Goal: Task Accomplishment & Management: Manage account settings

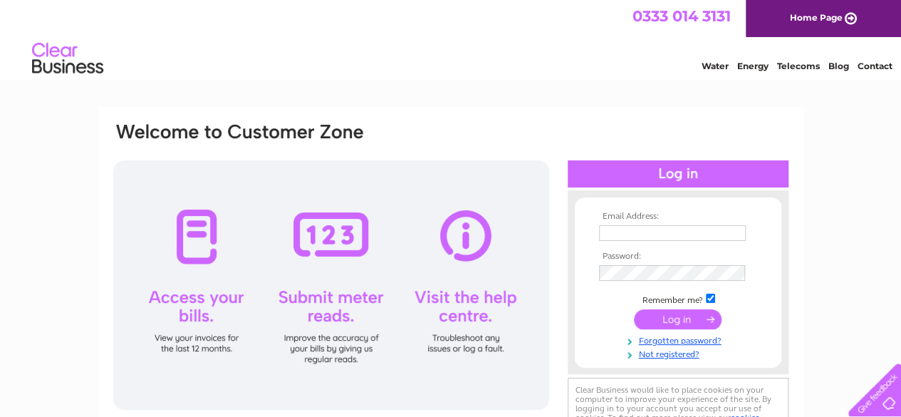
type input "chaudhrymanzoor67@gmail.com"
click at [669, 322] on input "submit" at bounding box center [678, 319] width 88 height 20
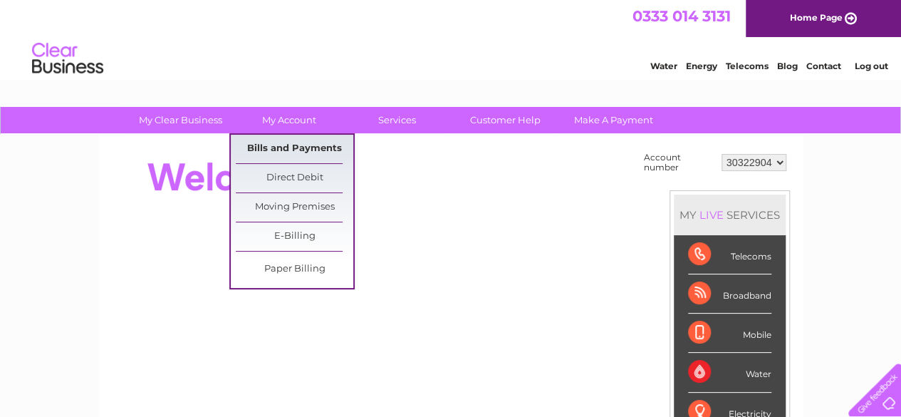
click at [309, 147] on link "Bills and Payments" at bounding box center [294, 149] width 117 height 28
click at [298, 149] on link "Bills and Payments" at bounding box center [294, 149] width 117 height 28
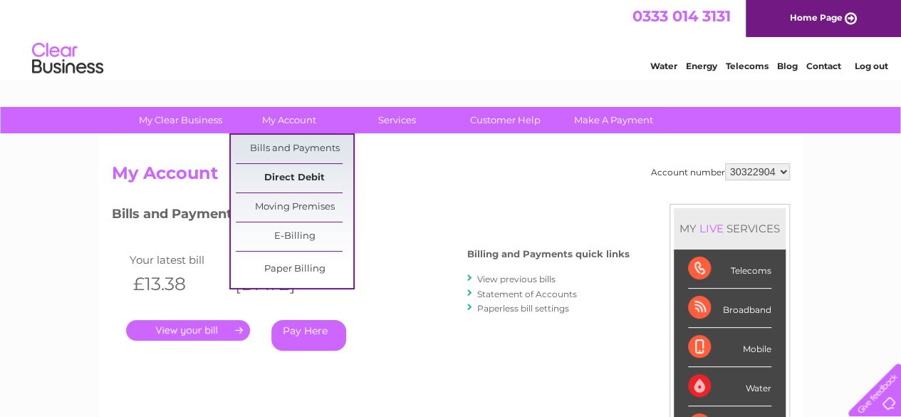
click at [320, 169] on link "Direct Debit" at bounding box center [294, 178] width 117 height 28
click at [312, 177] on link "Direct Debit" at bounding box center [294, 178] width 117 height 28
